Goal: Task Accomplishment & Management: Manage account settings

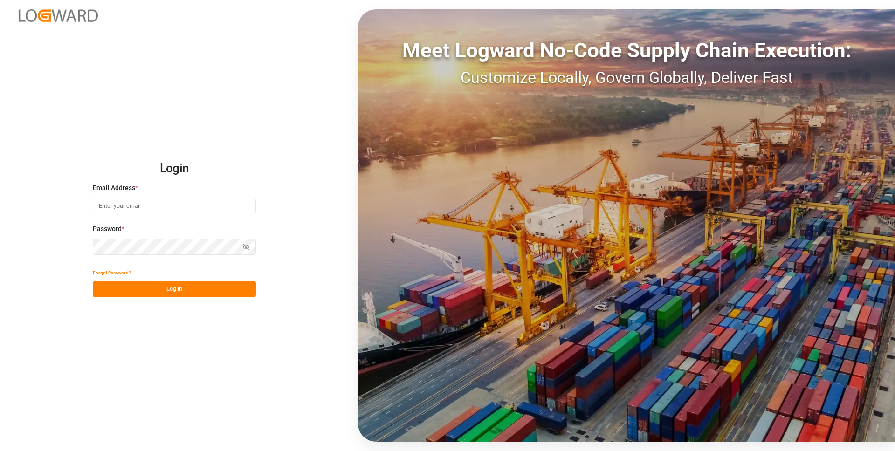
click at [114, 217] on div "Email Address *" at bounding box center [174, 203] width 163 height 41
click at [119, 204] on input at bounding box center [174, 206] width 163 height 16
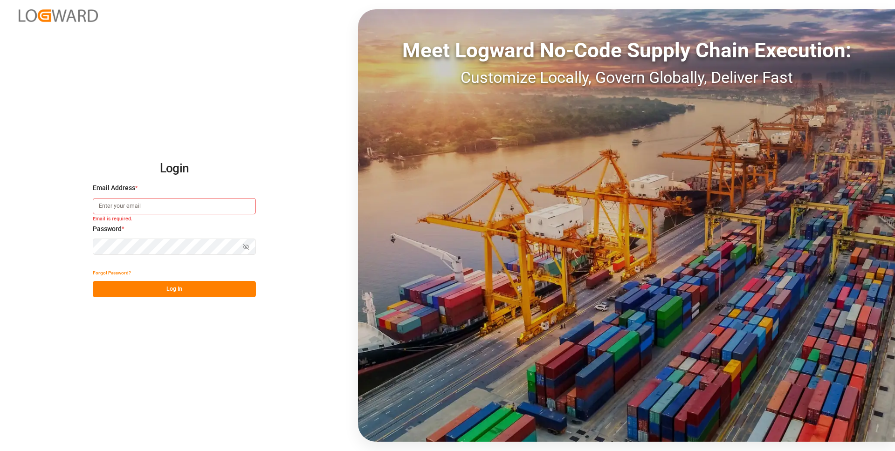
type input "[EMAIL_ADDRESS][PERSON_NAME][DOMAIN_NAME]"
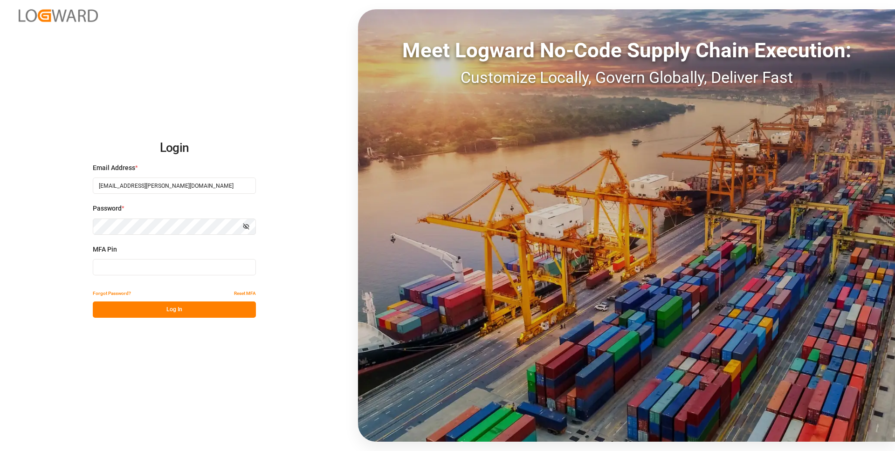
type input "288407"
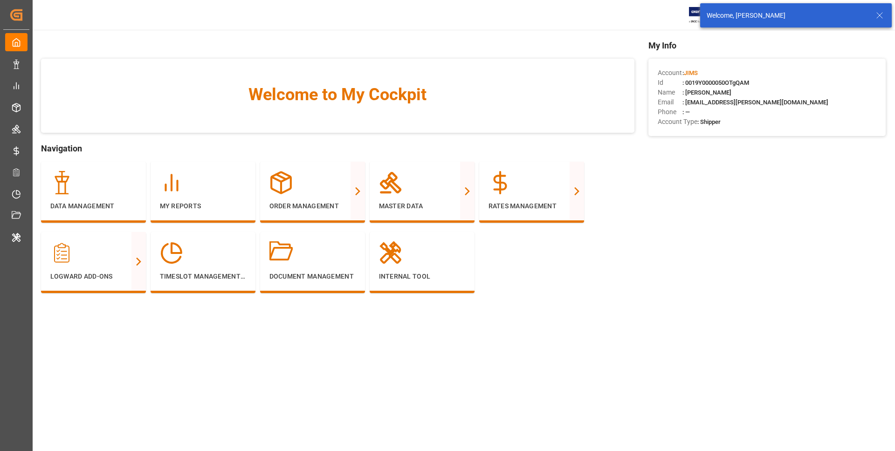
click at [881, 16] on icon at bounding box center [879, 15] width 11 height 11
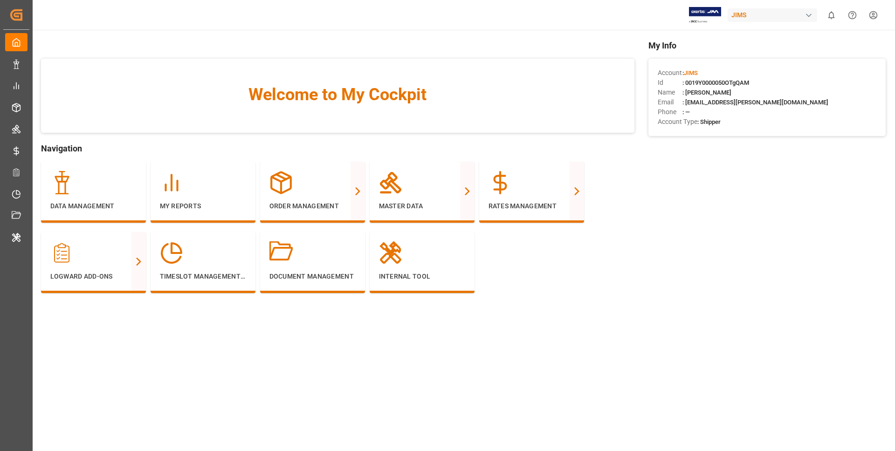
click at [726, 9] on body "Created by potrace 1.15, written by [PERSON_NAME] [DATE]-[DATE] Created by potr…" at bounding box center [447, 260] width 895 height 521
click at [780, 18] on div "JIMS" at bounding box center [773, 15] width 90 height 14
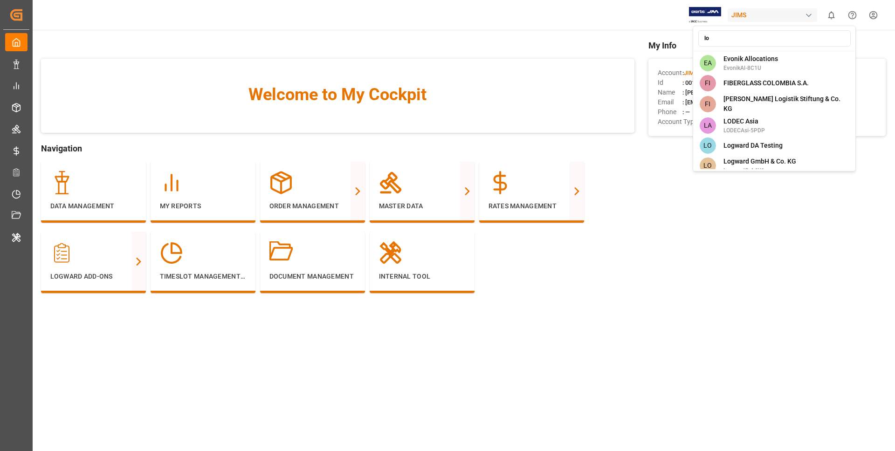
type input "l"
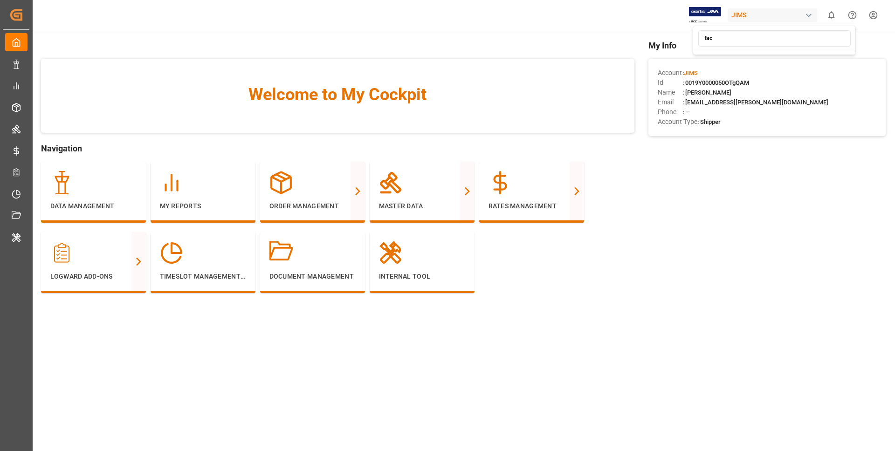
type input "face"
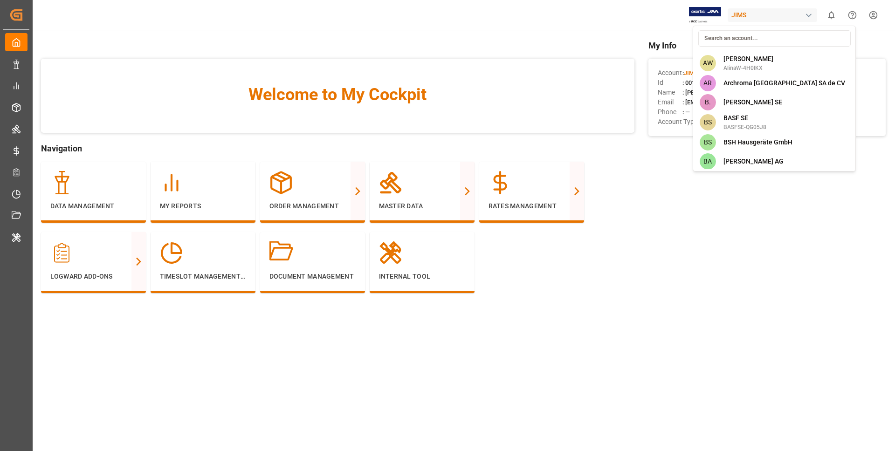
type input "e"
